Goal: Information Seeking & Learning: Learn about a topic

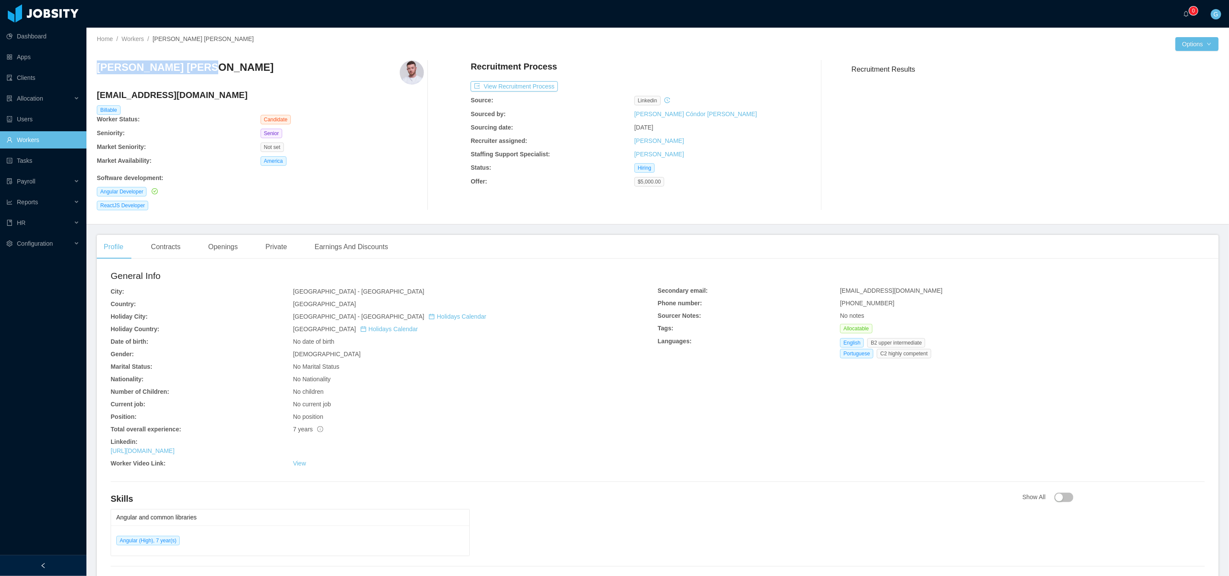
drag, startPoint x: 97, startPoint y: 67, endPoint x: 216, endPoint y: 72, distance: 118.9
click at [216, 72] on div "Lucas Fraga Trentin" at bounding box center [260, 72] width 327 height 24
copy h3 "Lucas Fraga Trentin"
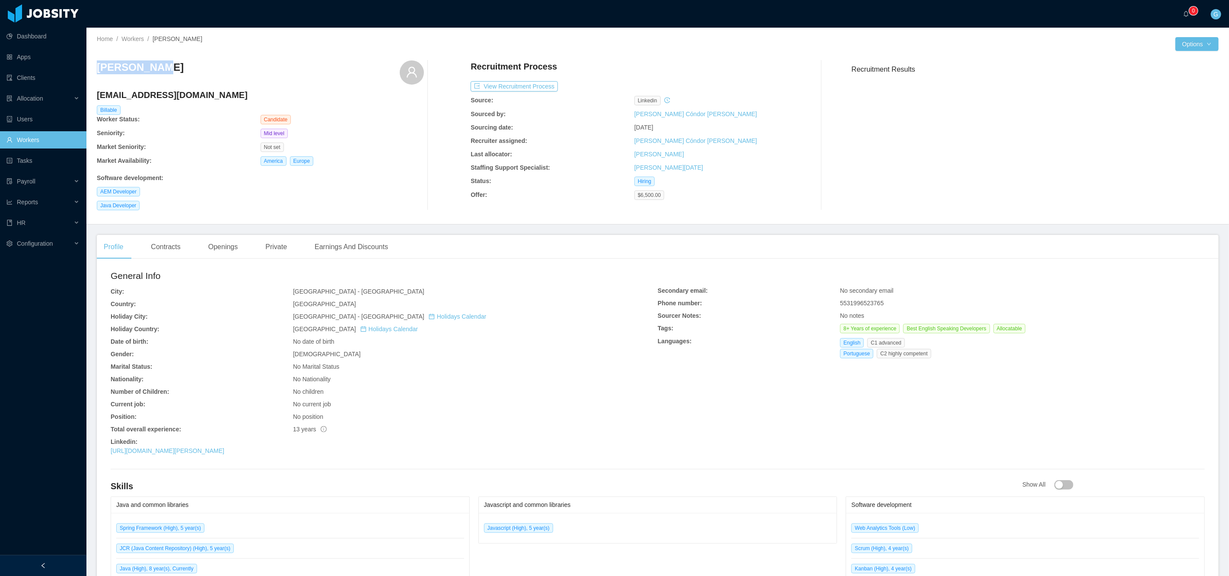
drag, startPoint x: 99, startPoint y: 63, endPoint x: 159, endPoint y: 73, distance: 61.3
click at [180, 76] on div "[PERSON_NAME]" at bounding box center [260, 72] width 327 height 24
copy h3 "[PERSON_NAME]"
drag, startPoint x: 292, startPoint y: 289, endPoint x: 384, endPoint y: 293, distance: 91.7
click at [385, 294] on div "[GEOGRAPHIC_DATA] - [GEOGRAPHIC_DATA]" at bounding box center [475, 291] width 365 height 9
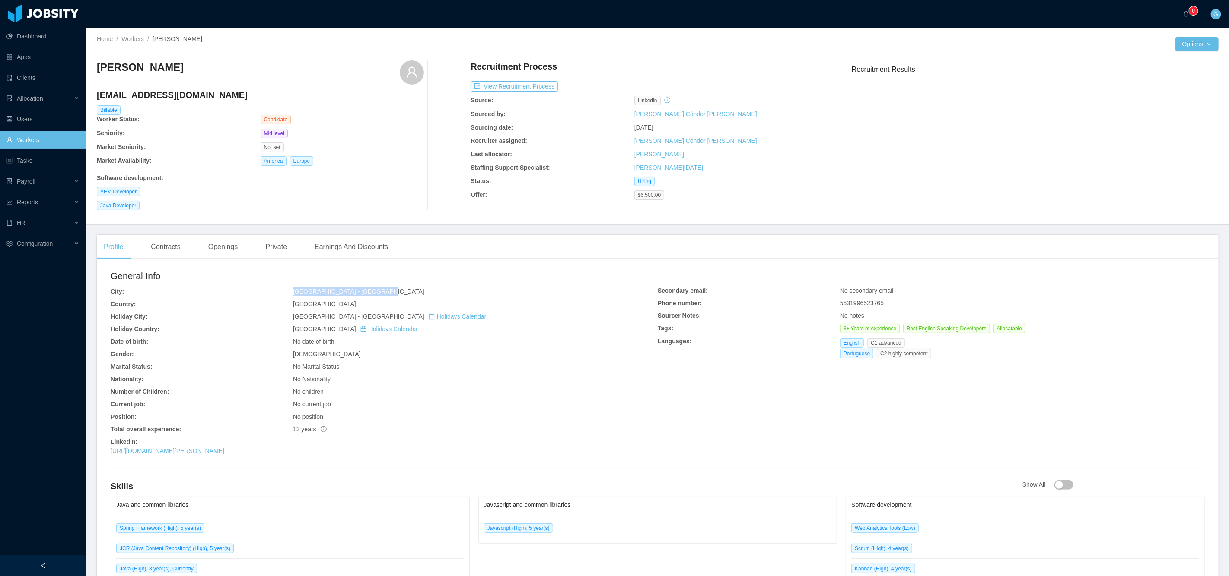
copy span "[GEOGRAPHIC_DATA] - [GEOGRAPHIC_DATA]"
